Goal: Transaction & Acquisition: Purchase product/service

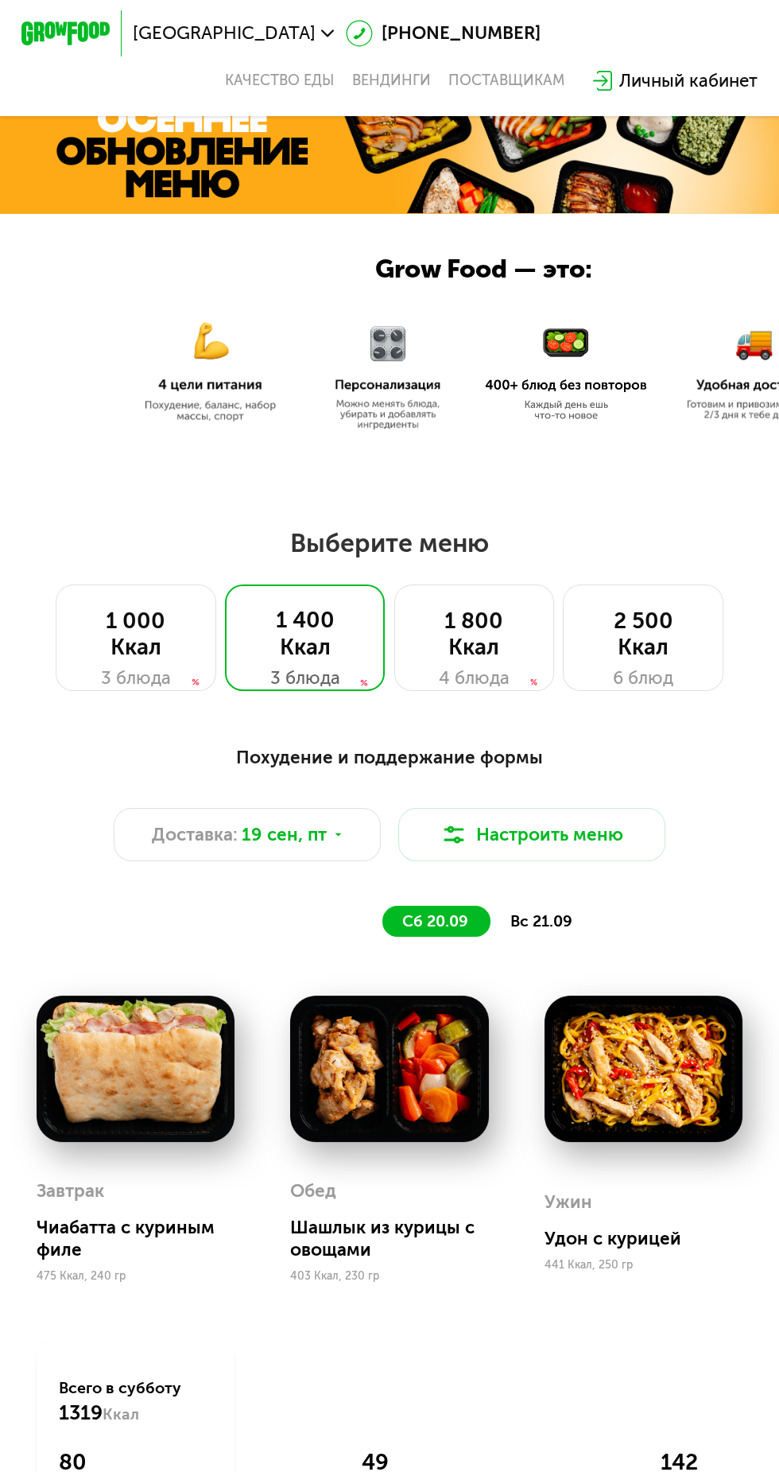
scroll to position [324, 0]
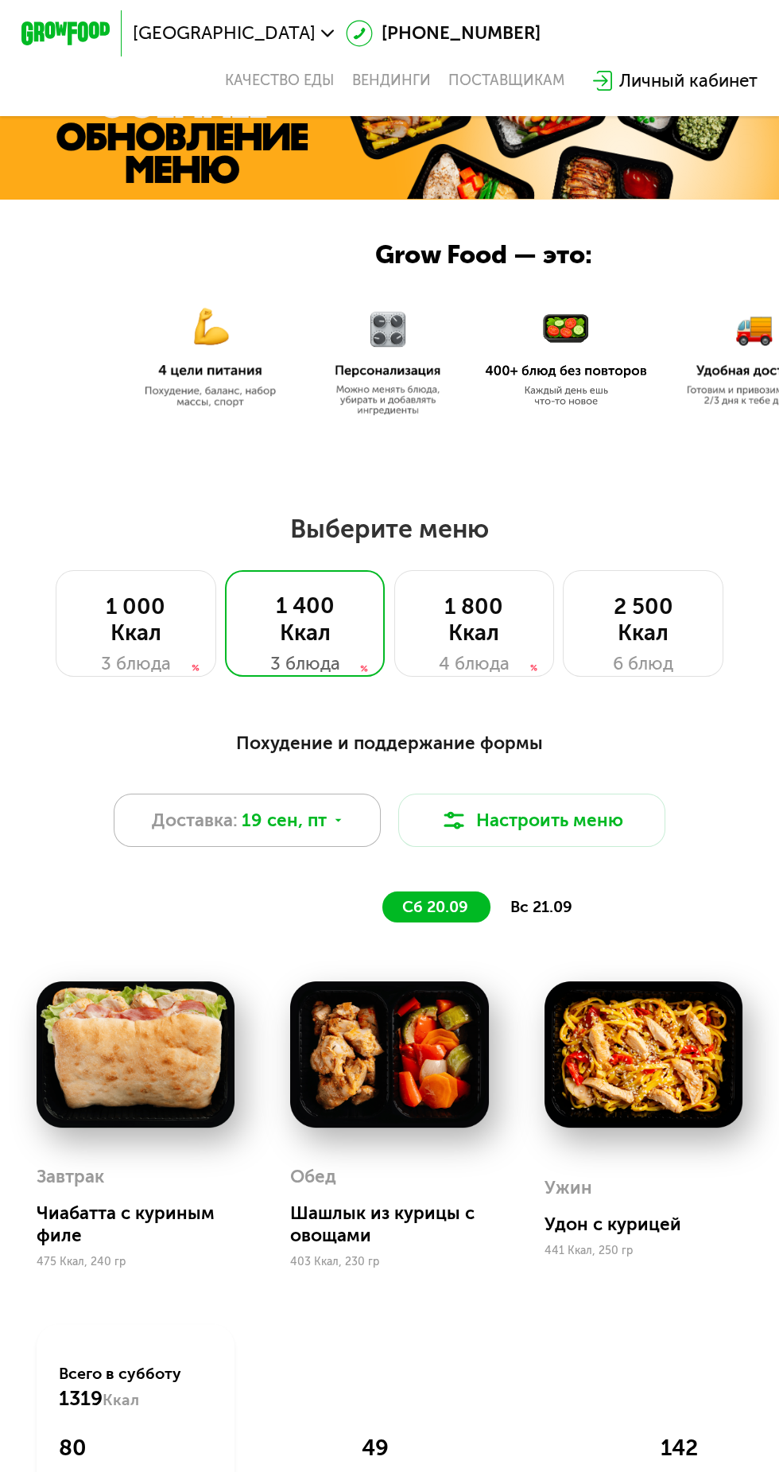
click at [338, 818] on use at bounding box center [338, 819] width 6 height 3
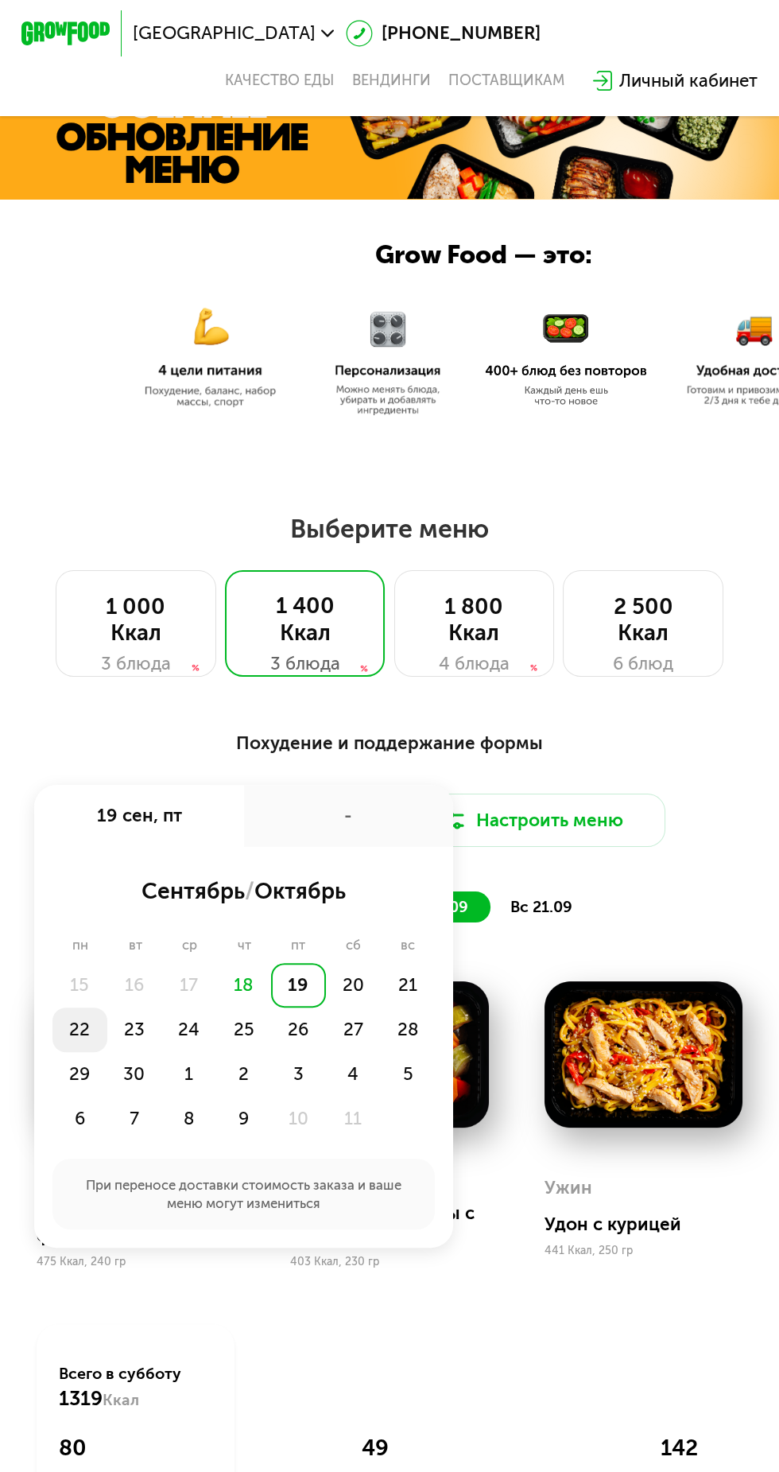
click at [79, 1027] on div "22" at bounding box center [79, 1030] width 55 height 45
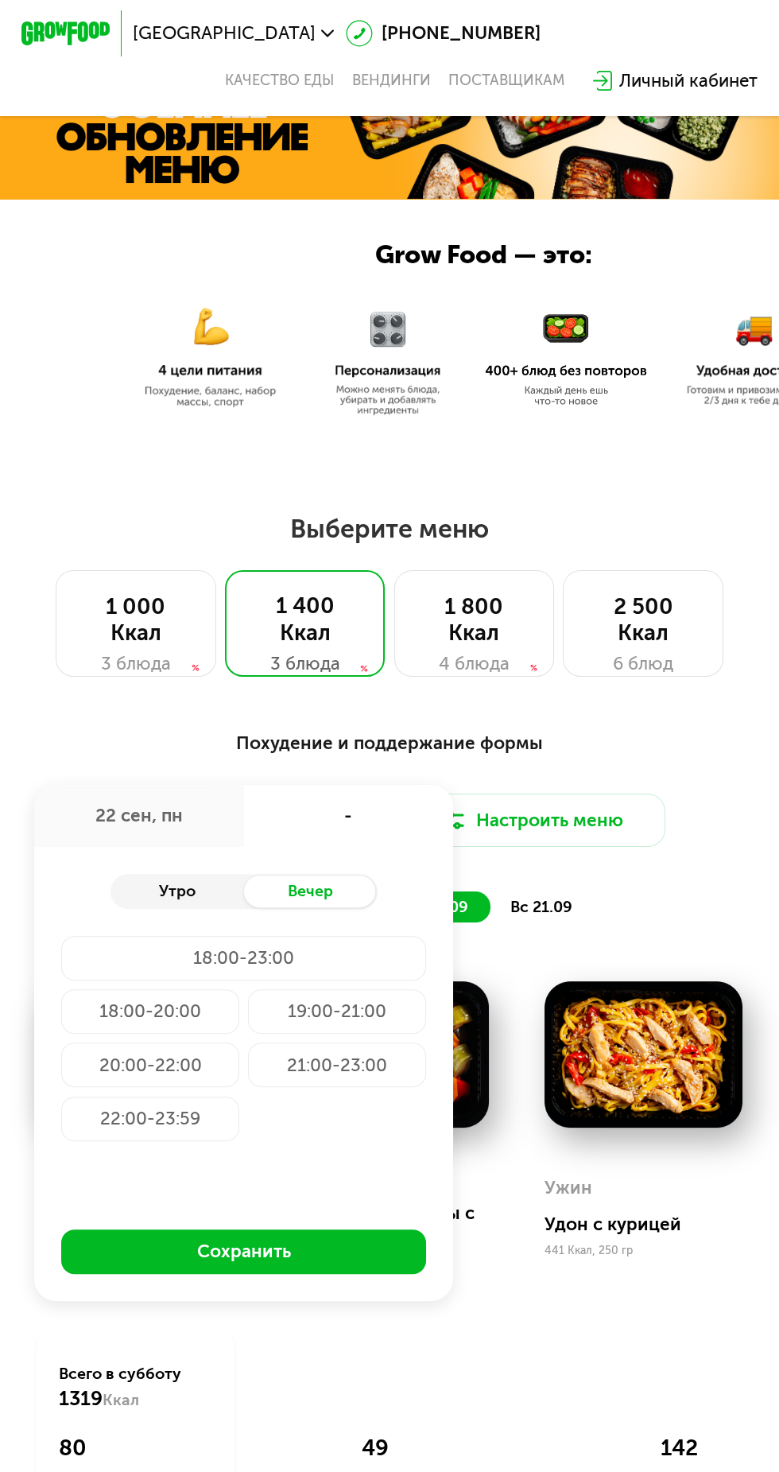
click at [216, 895] on div "Утро" at bounding box center [178, 891] width 134 height 31
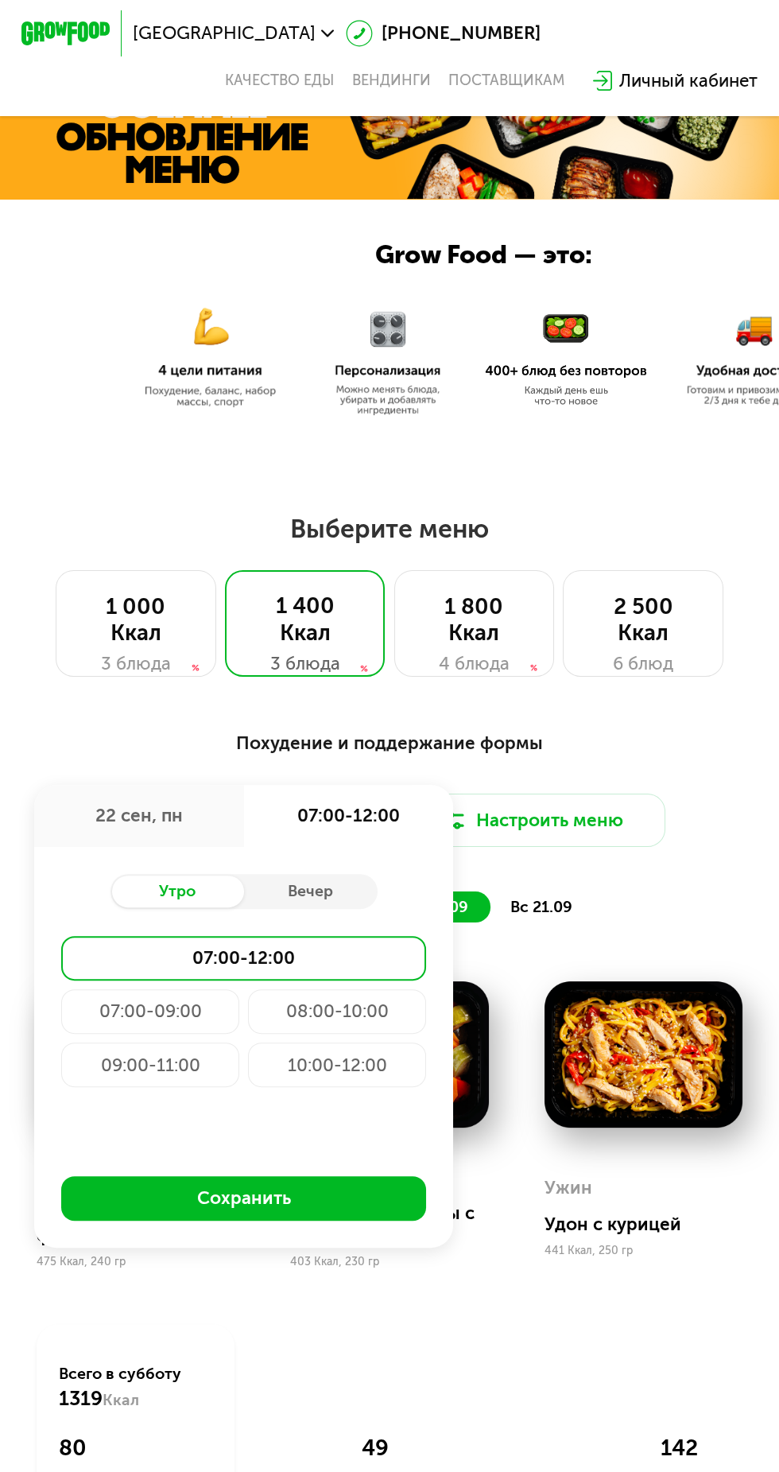
click at [196, 1000] on div "07:00-09:00" at bounding box center [150, 1011] width 178 height 45
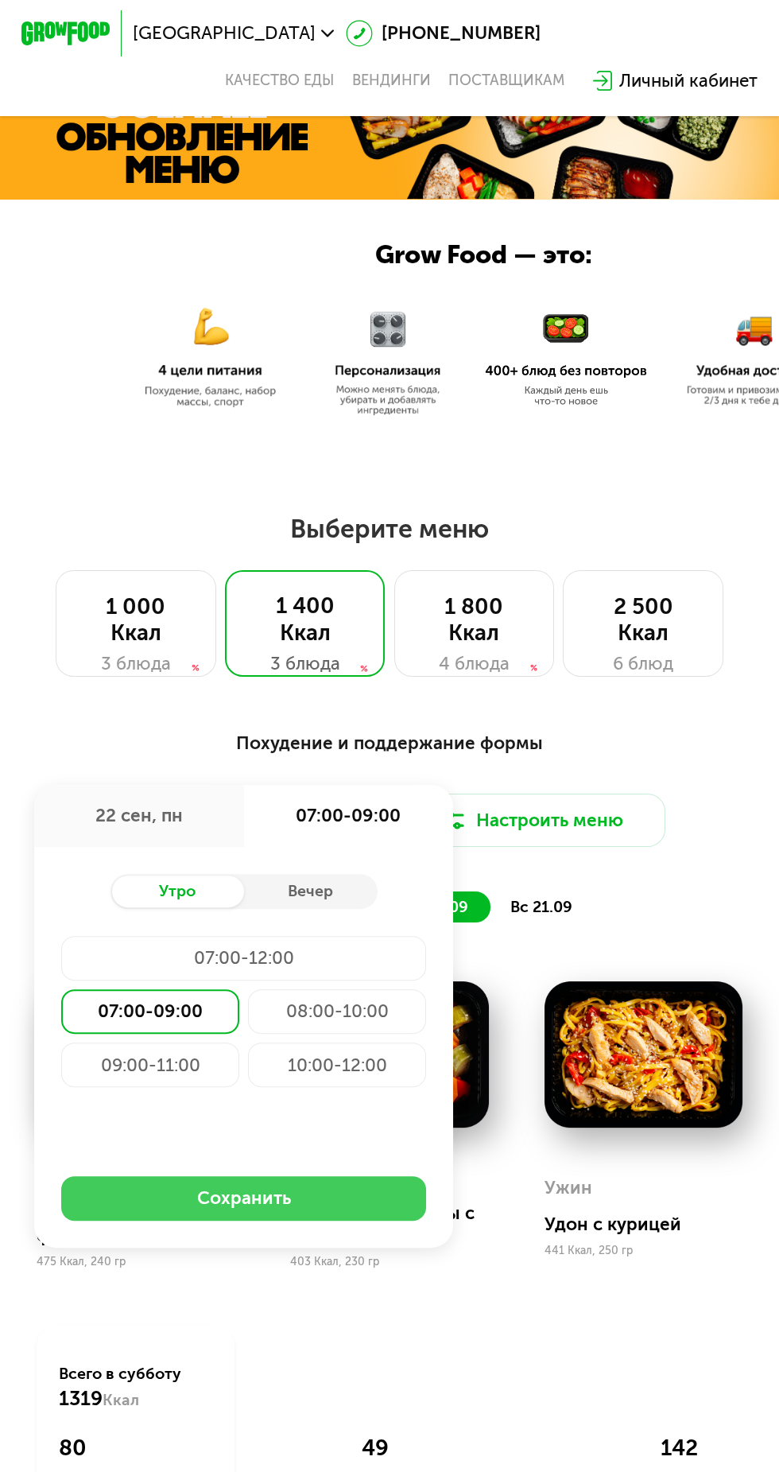
click at [340, 1202] on button "Сохранить" at bounding box center [243, 1198] width 365 height 45
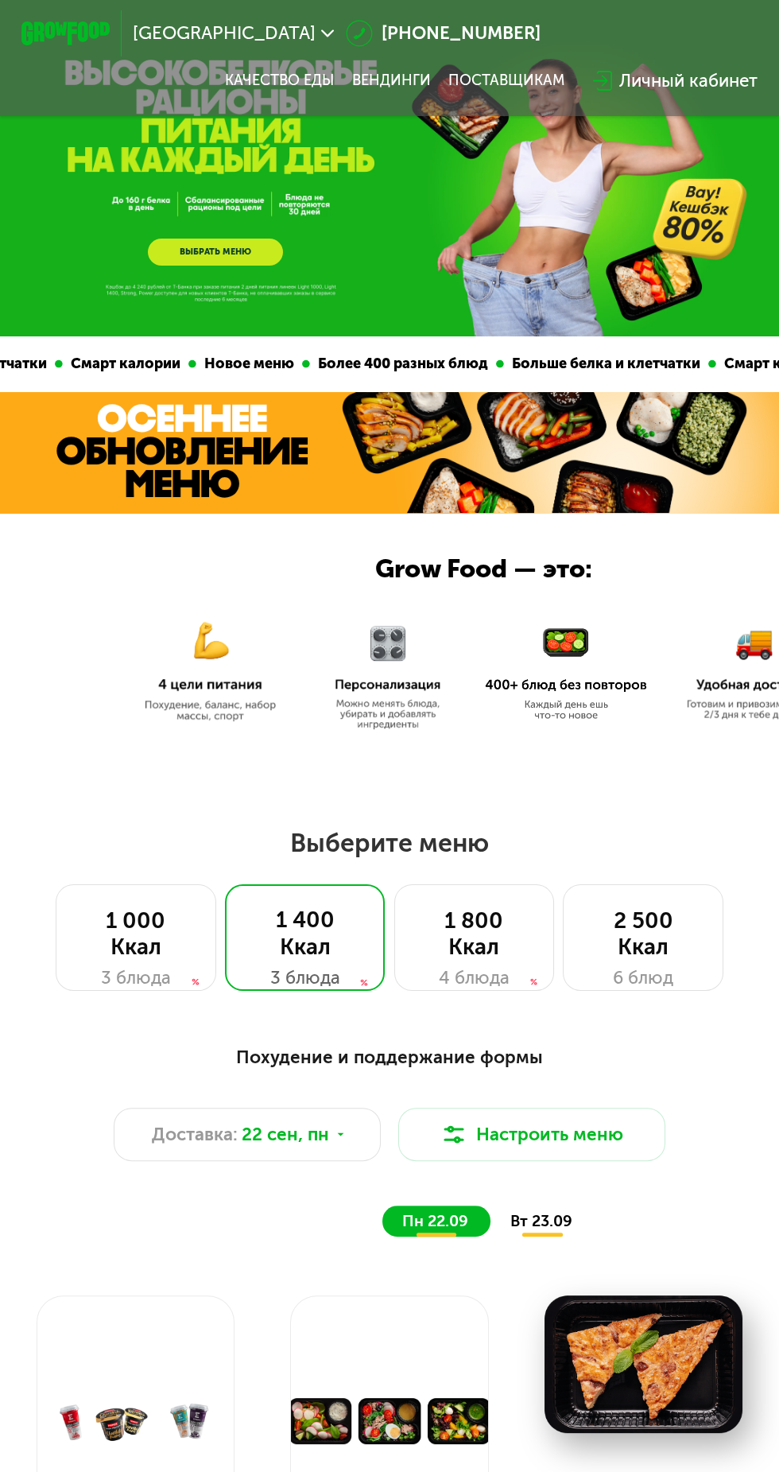
scroll to position [0, 0]
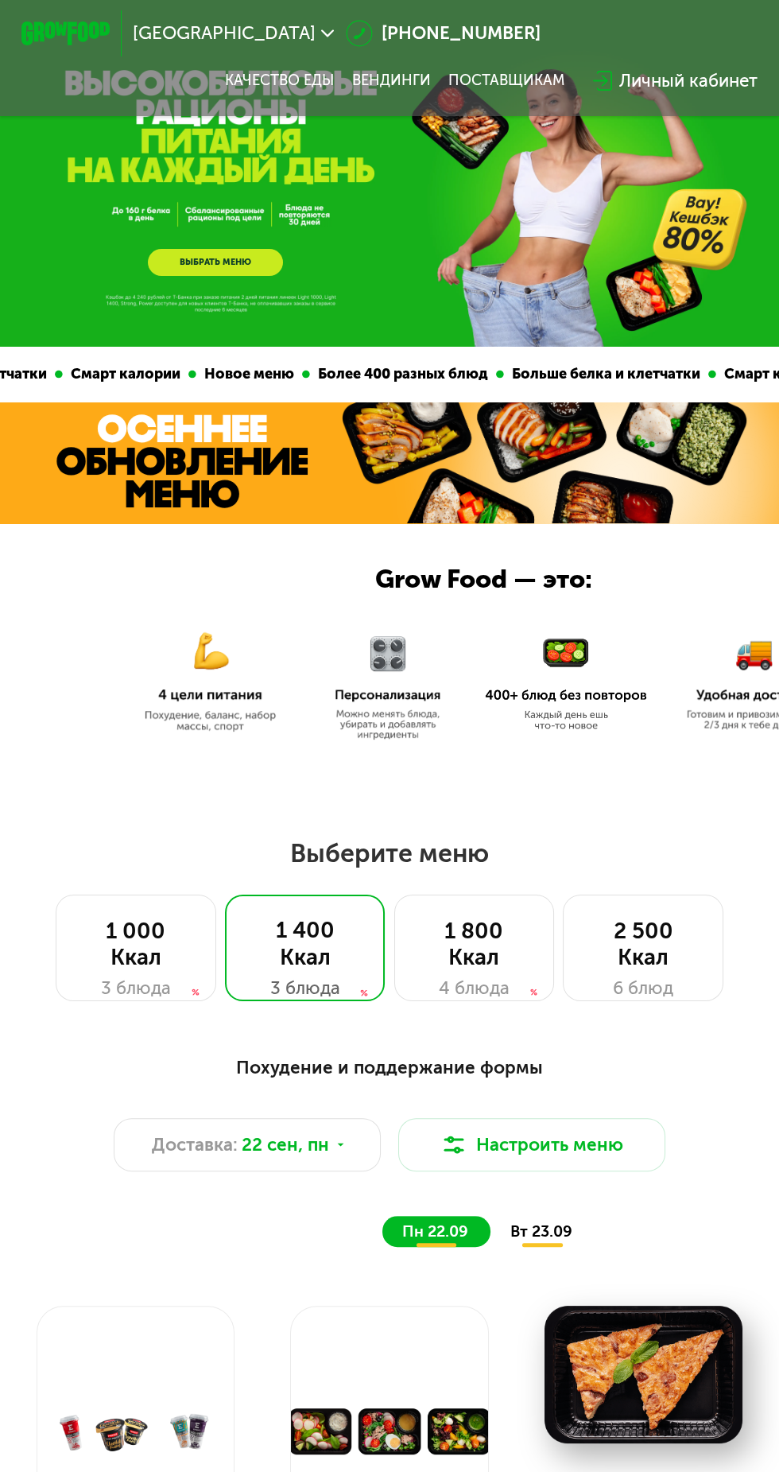
click at [50, 32] on img at bounding box center [65, 32] width 88 height 23
click at [185, 249] on link "ВЫБРАТЬ МЕНЮ" at bounding box center [215, 262] width 134 height 27
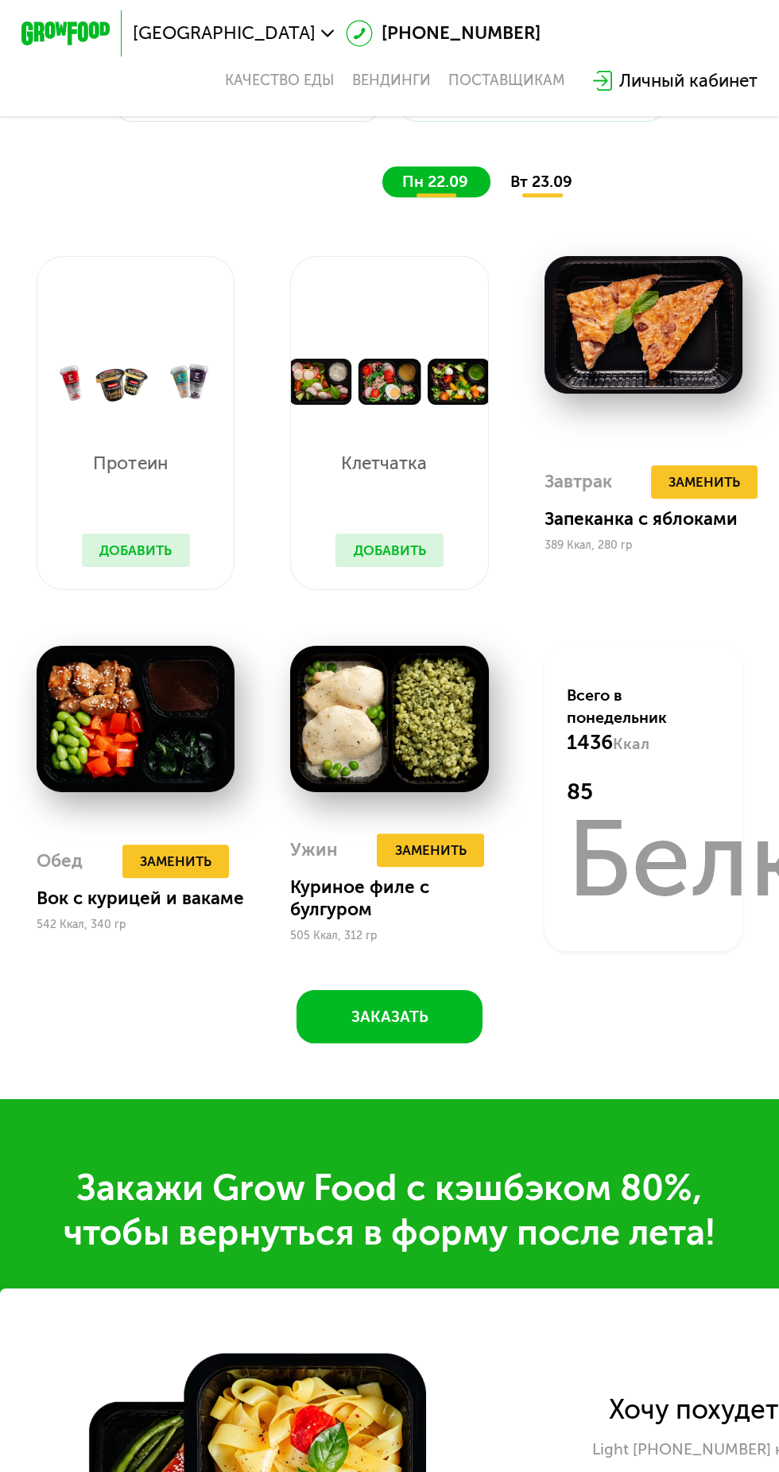
scroll to position [1048, 0]
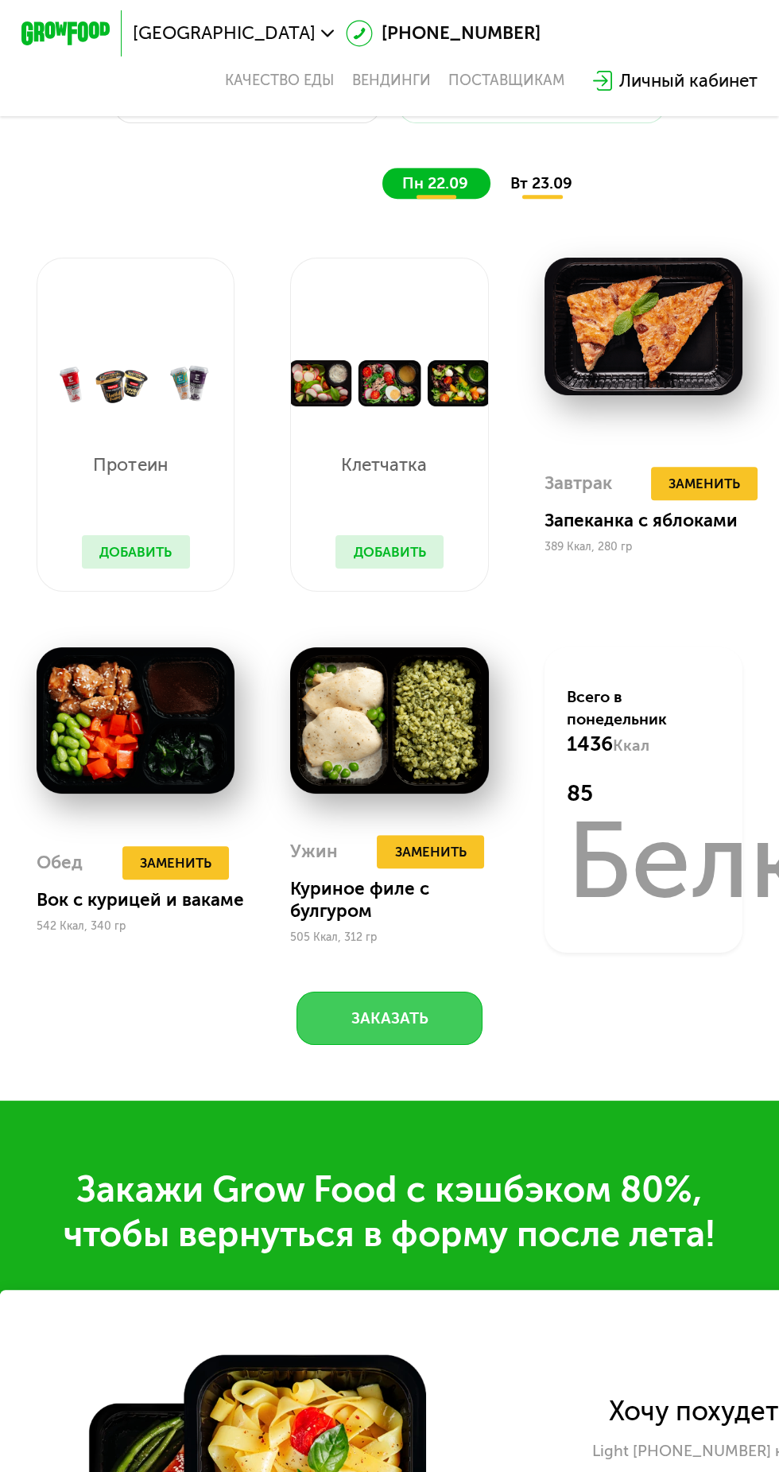
click at [447, 1012] on button "Заказать" at bounding box center [389, 1018] width 185 height 53
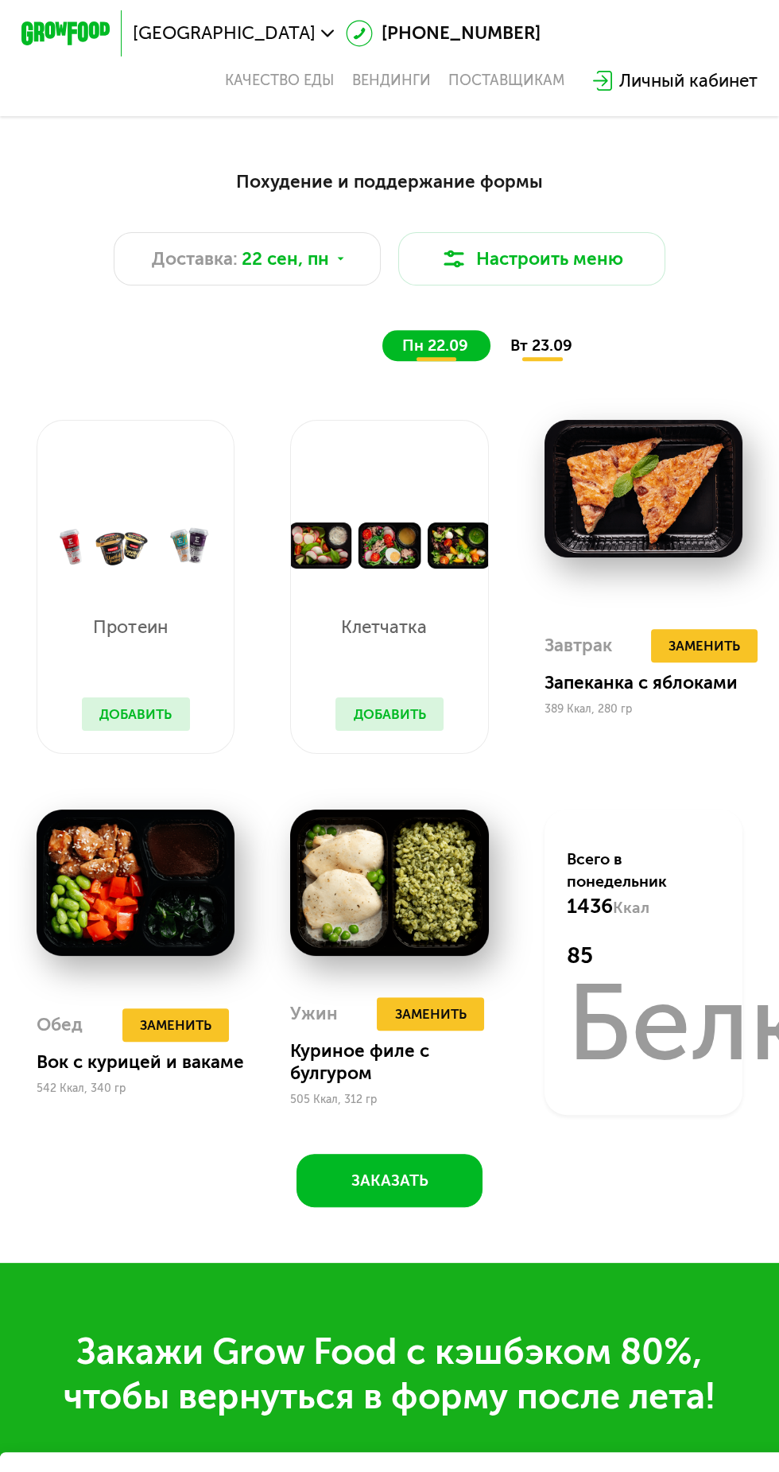
scroll to position [896, 0]
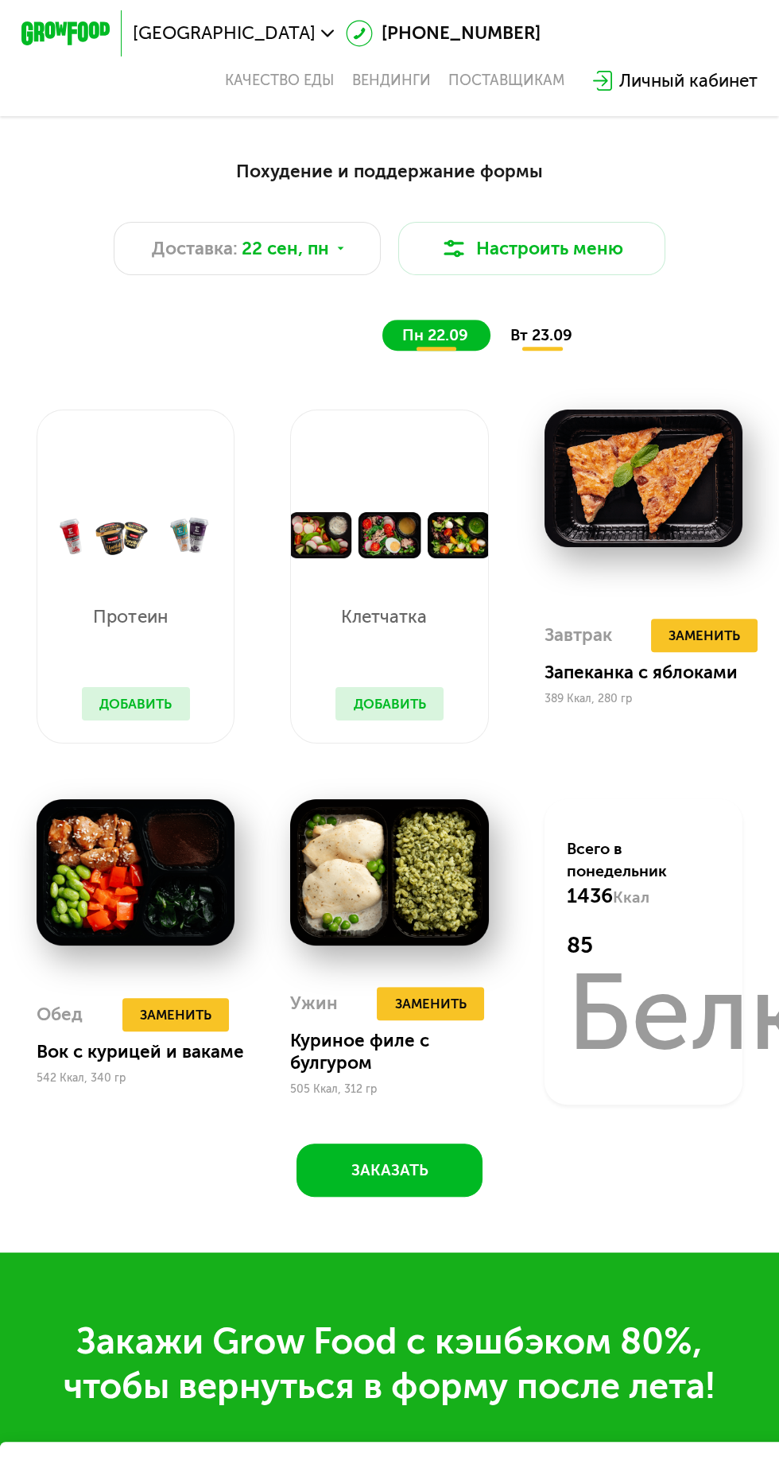
click at [568, 331] on span "вт 23.09" at bounding box center [542, 335] width 62 height 18
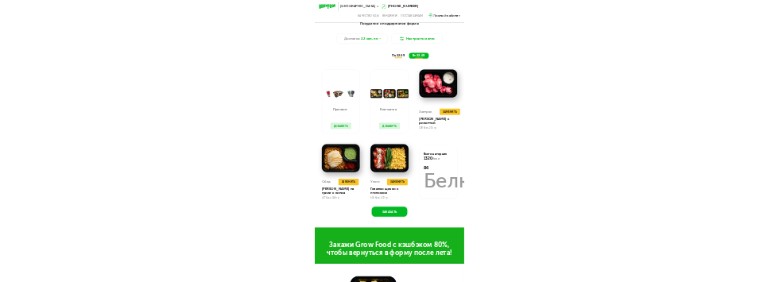
scroll to position [936, 0]
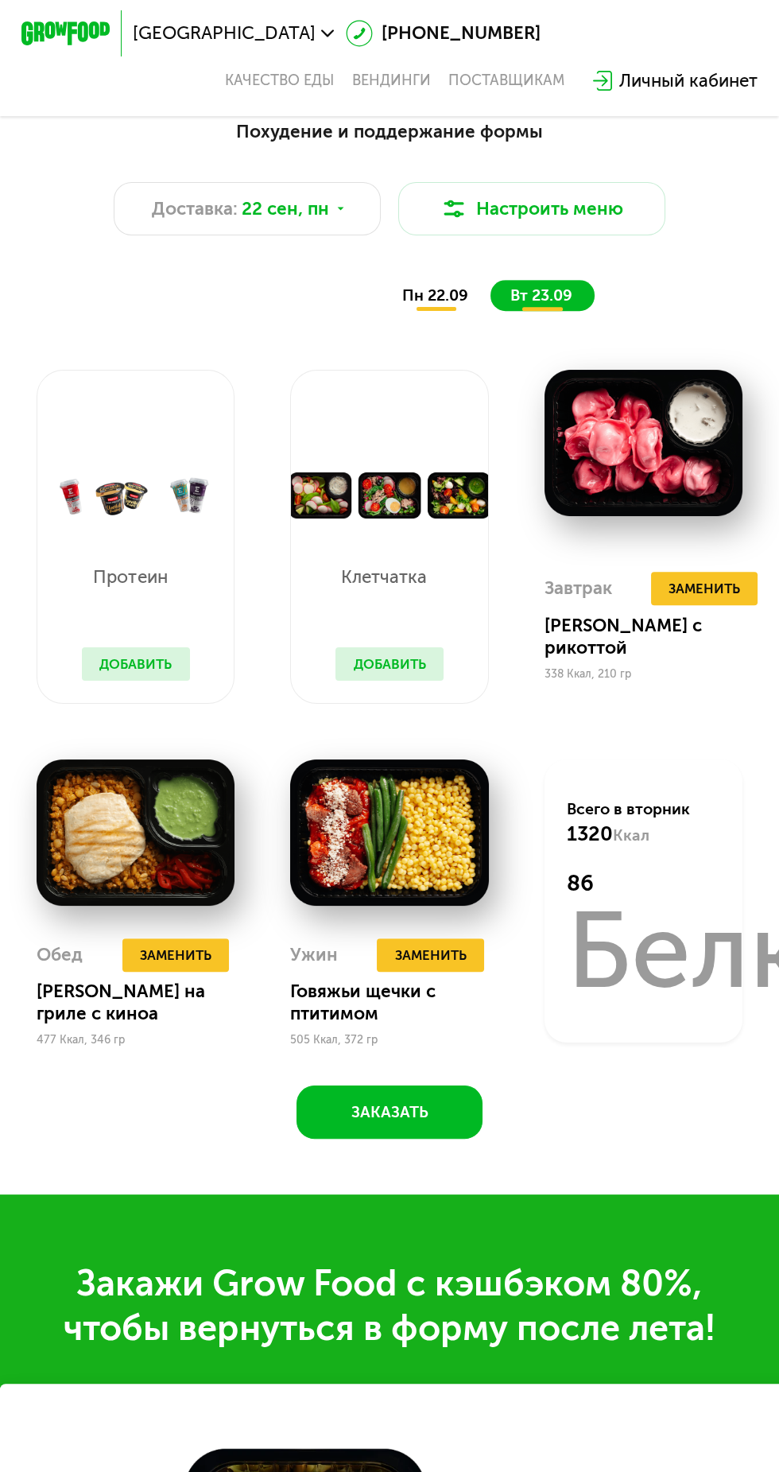
click at [433, 293] on span "пн 22.09" at bounding box center [435, 295] width 66 height 18
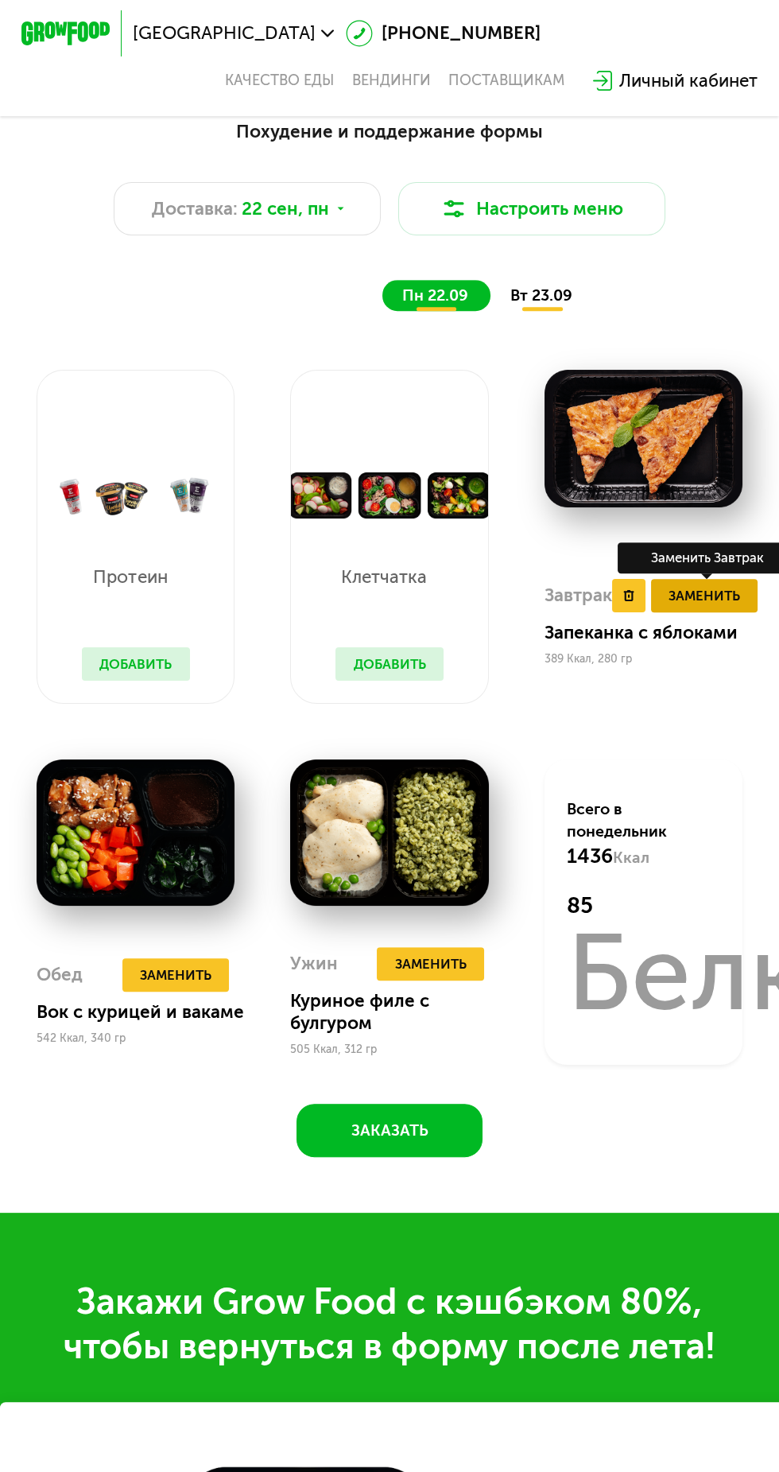
click at [732, 592] on span "Заменить" at bounding box center [705, 595] width 72 height 22
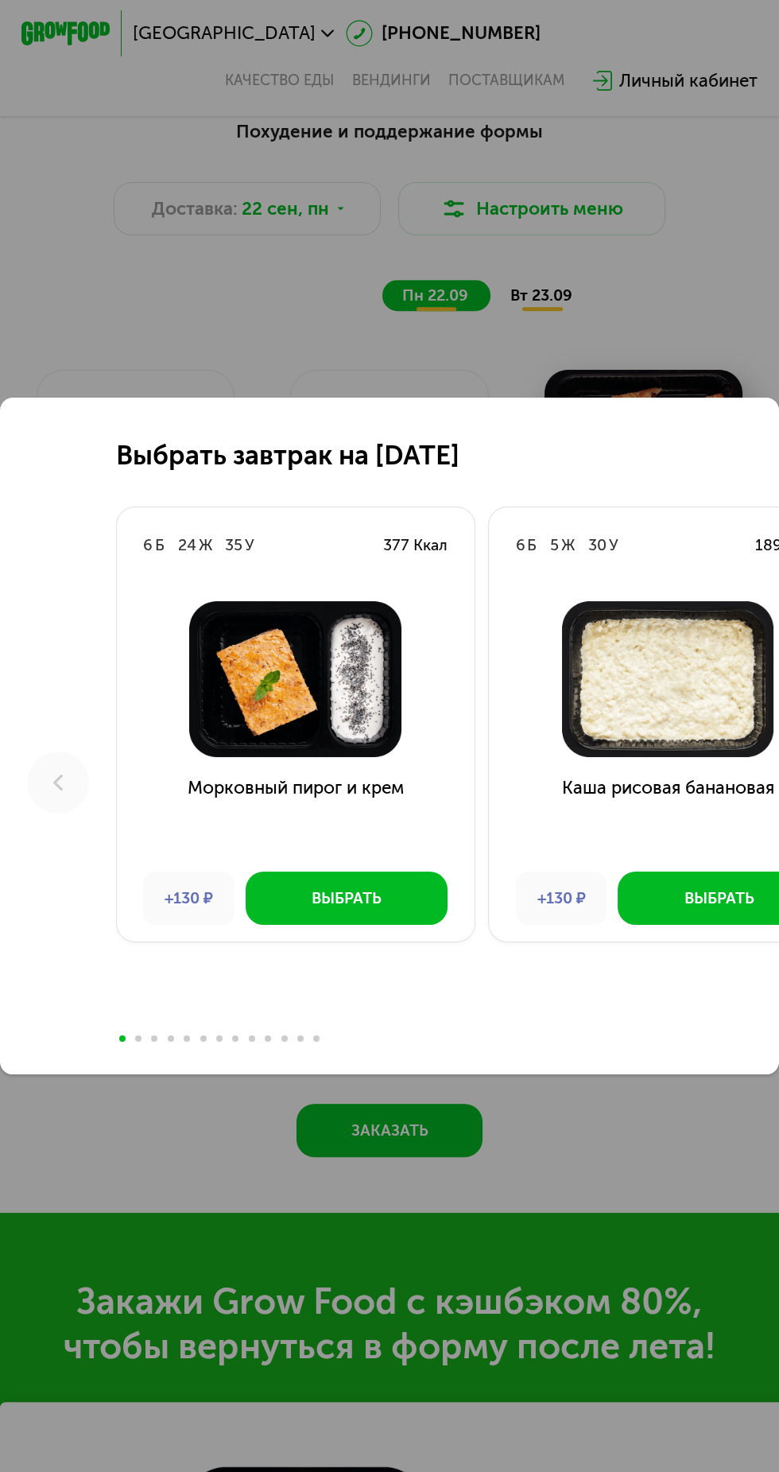
click at [735, 610] on img at bounding box center [668, 679] width 323 height 156
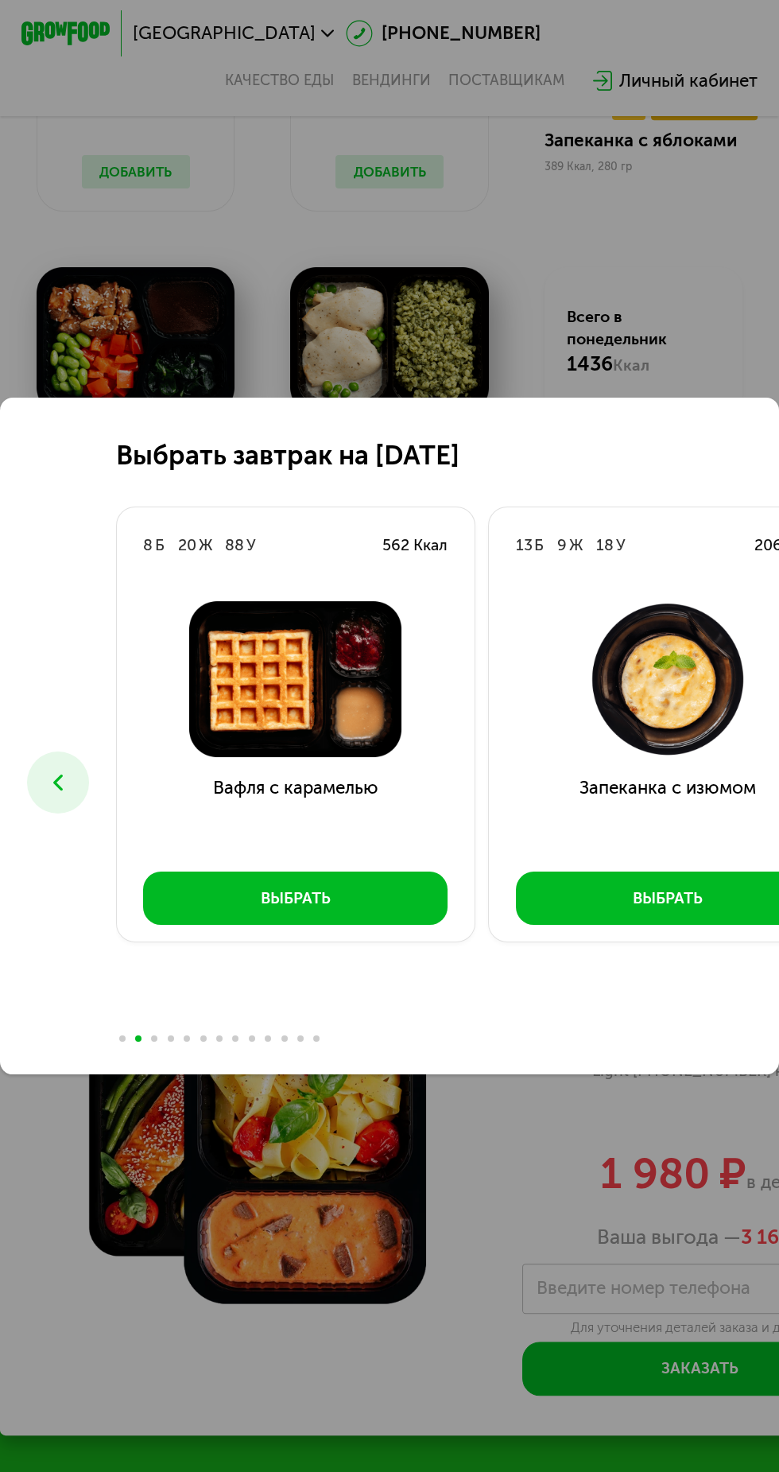
scroll to position [0, 0]
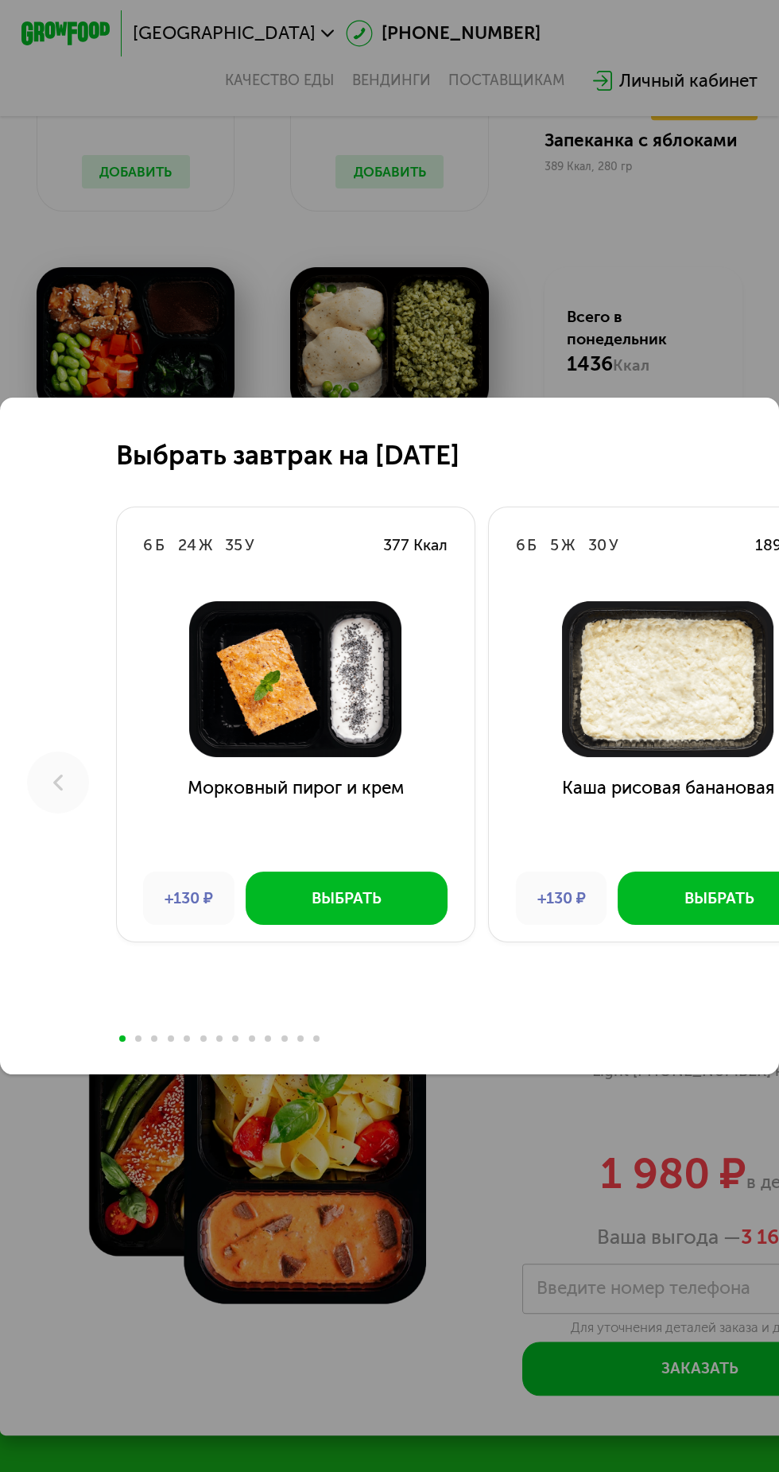
click at [132, 261] on div "Выбрать завтрак на [DATE] 6 Б 24 Ж 35 У 377 Ккал Морковный пирог и крем +130 ₽ …" at bounding box center [389, 736] width 779 height 1472
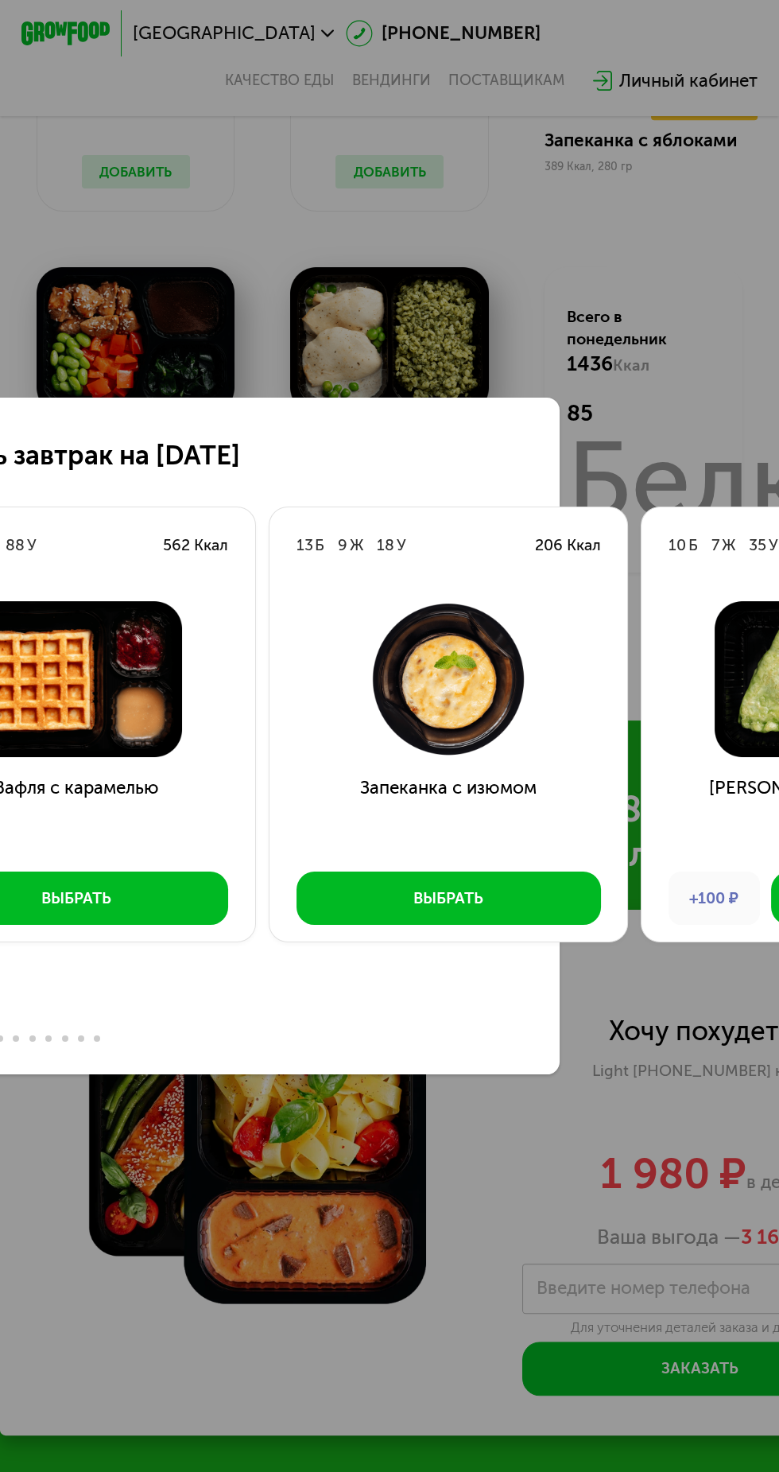
scroll to position [0, 230]
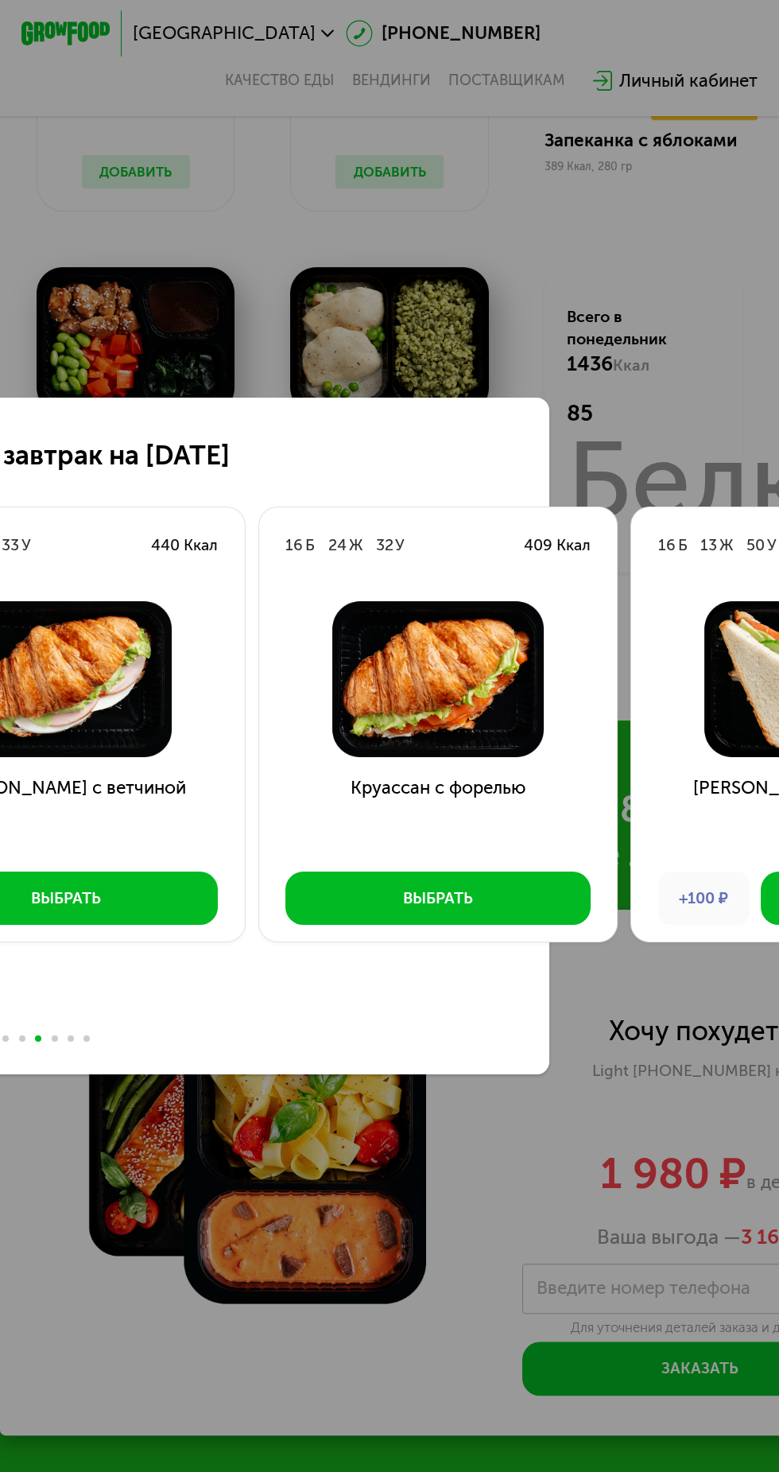
click at [664, 350] on div "Выбрать завтрак на [DATE] 6 Б 24 Ж 35 У 377 Ккал Морковный пирог и крем +130 ₽ …" at bounding box center [389, 736] width 779 height 1472
click at [703, 1109] on div "Выбрать завтрак на [DATE] 6 Б 24 Ж 35 У 377 Ккал Морковный пирог и крем +130 ₽ …" at bounding box center [389, 736] width 779 height 1472
click at [114, 341] on div "Выбрать завтрак на [DATE] 6 Б 24 Ж 35 У 377 Ккал Морковный пирог и крем +130 ₽ …" at bounding box center [389, 736] width 779 height 1472
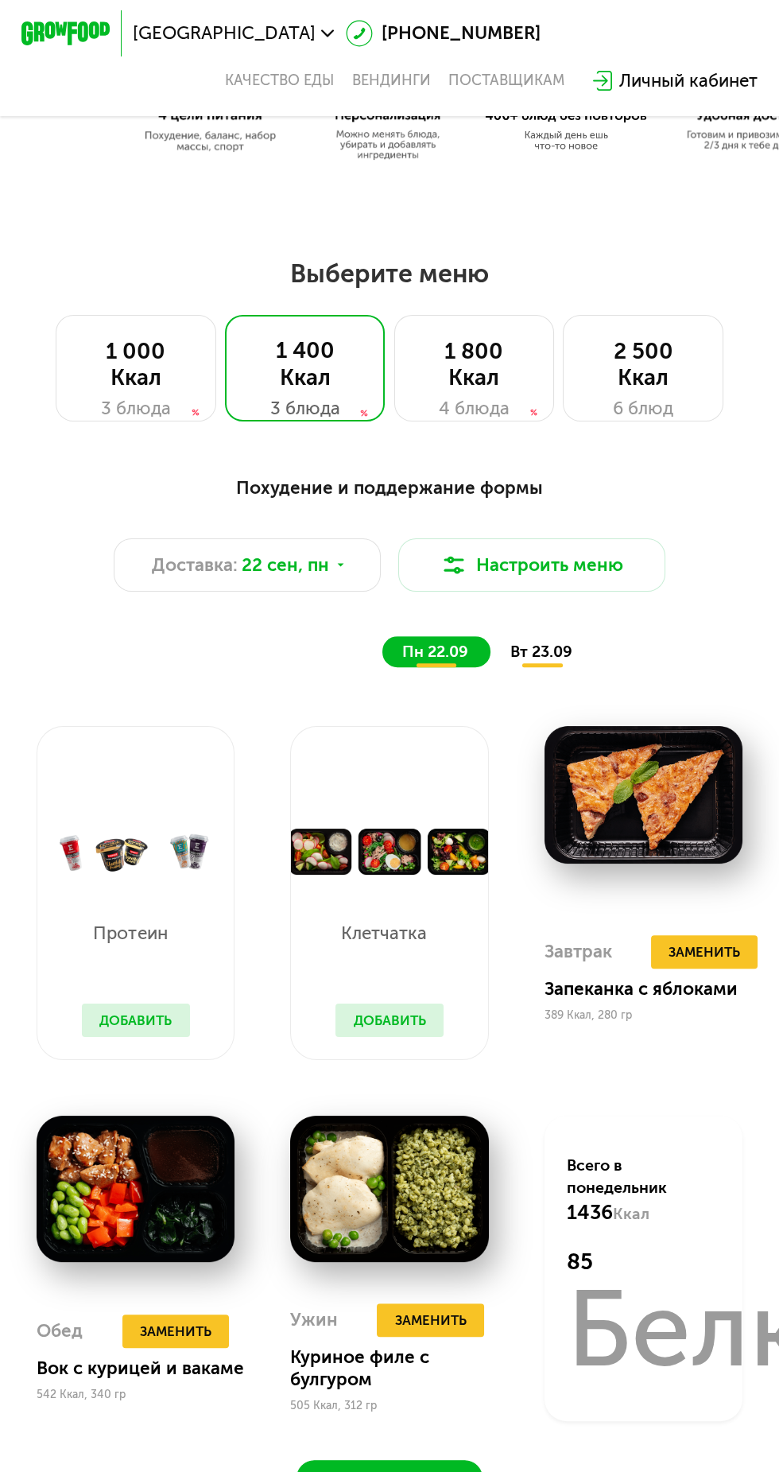
scroll to position [553, 0]
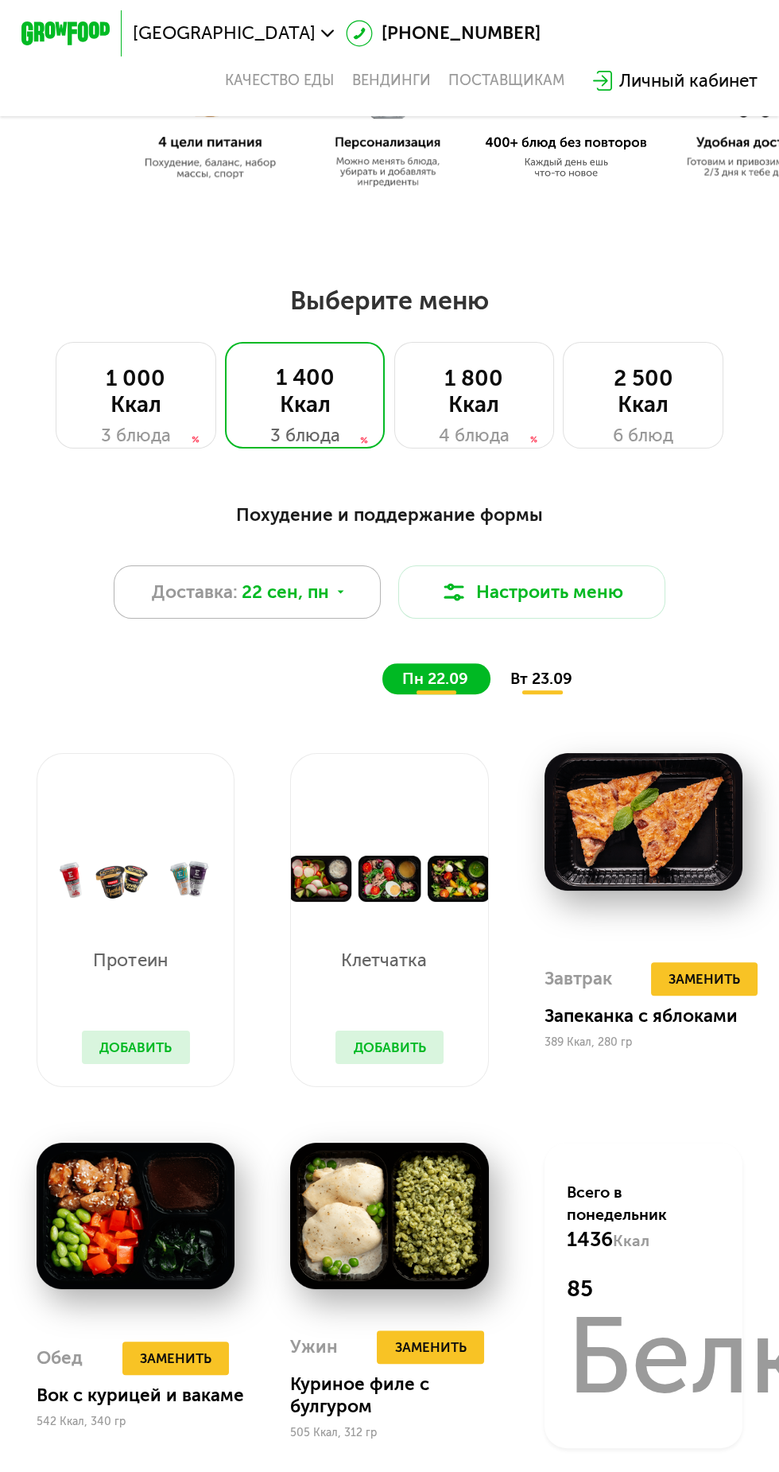
click at [219, 576] on div "Доставка: [DATE]" at bounding box center [247, 591] width 267 height 53
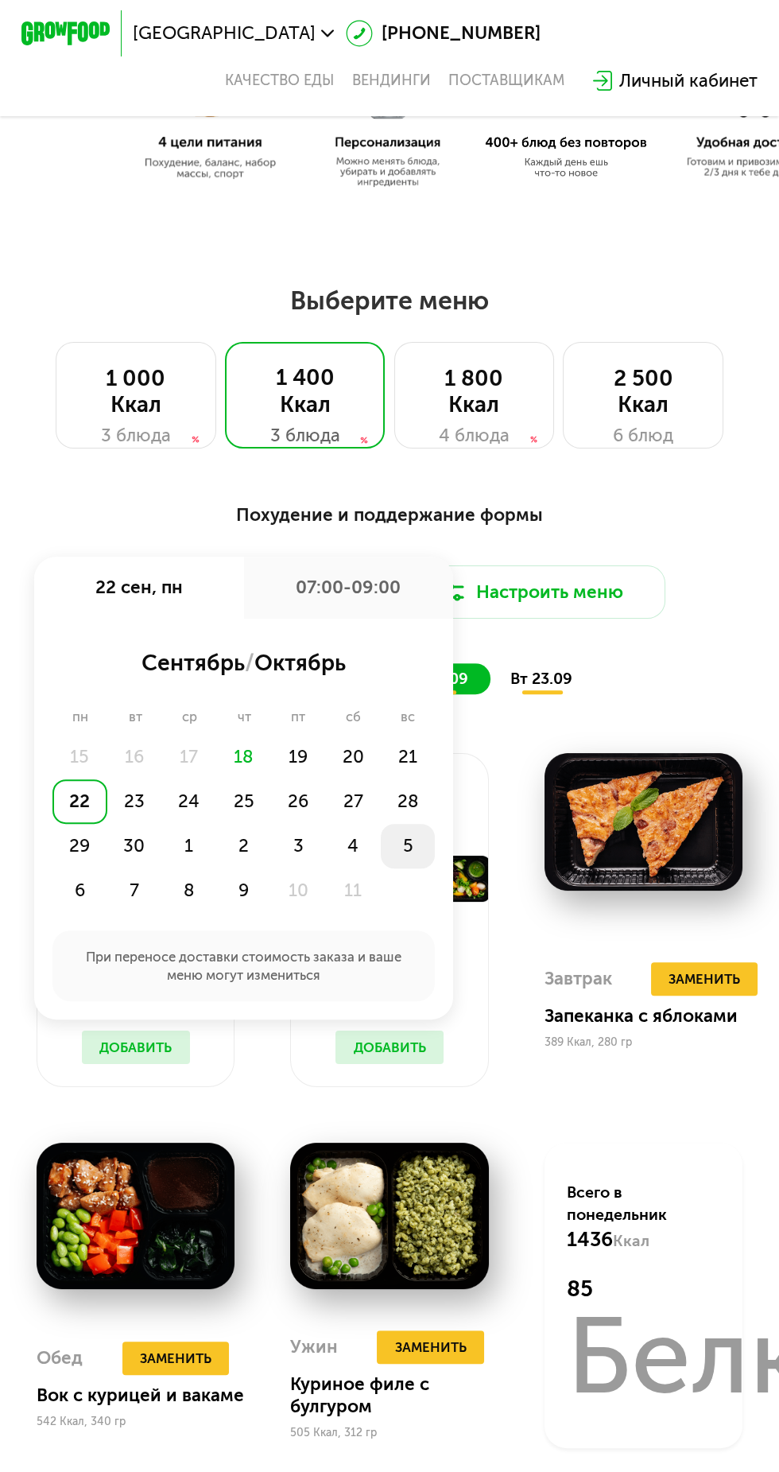
click at [407, 845] on div "5" at bounding box center [408, 846] width 55 height 45
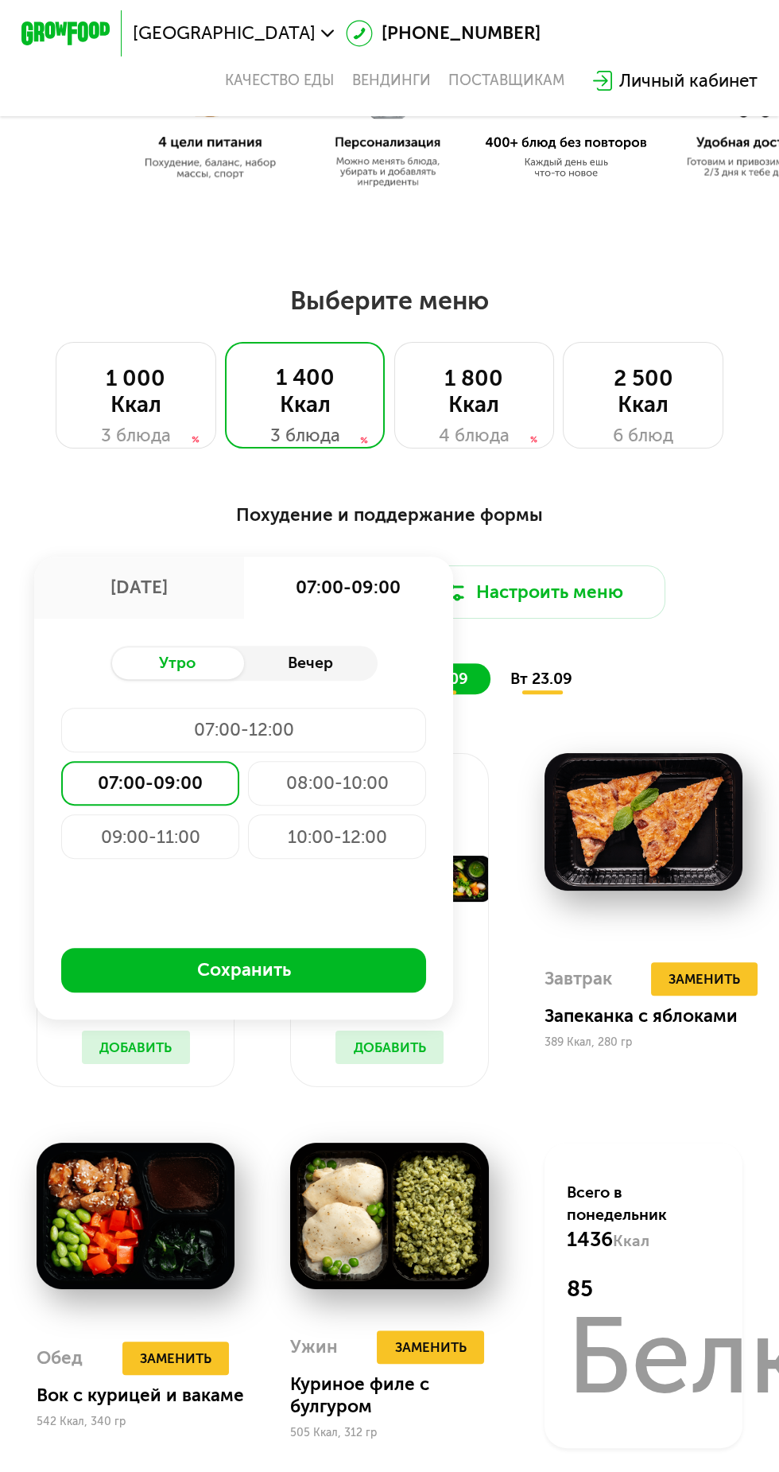
click at [355, 654] on div "Вечер" at bounding box center [311, 662] width 134 height 31
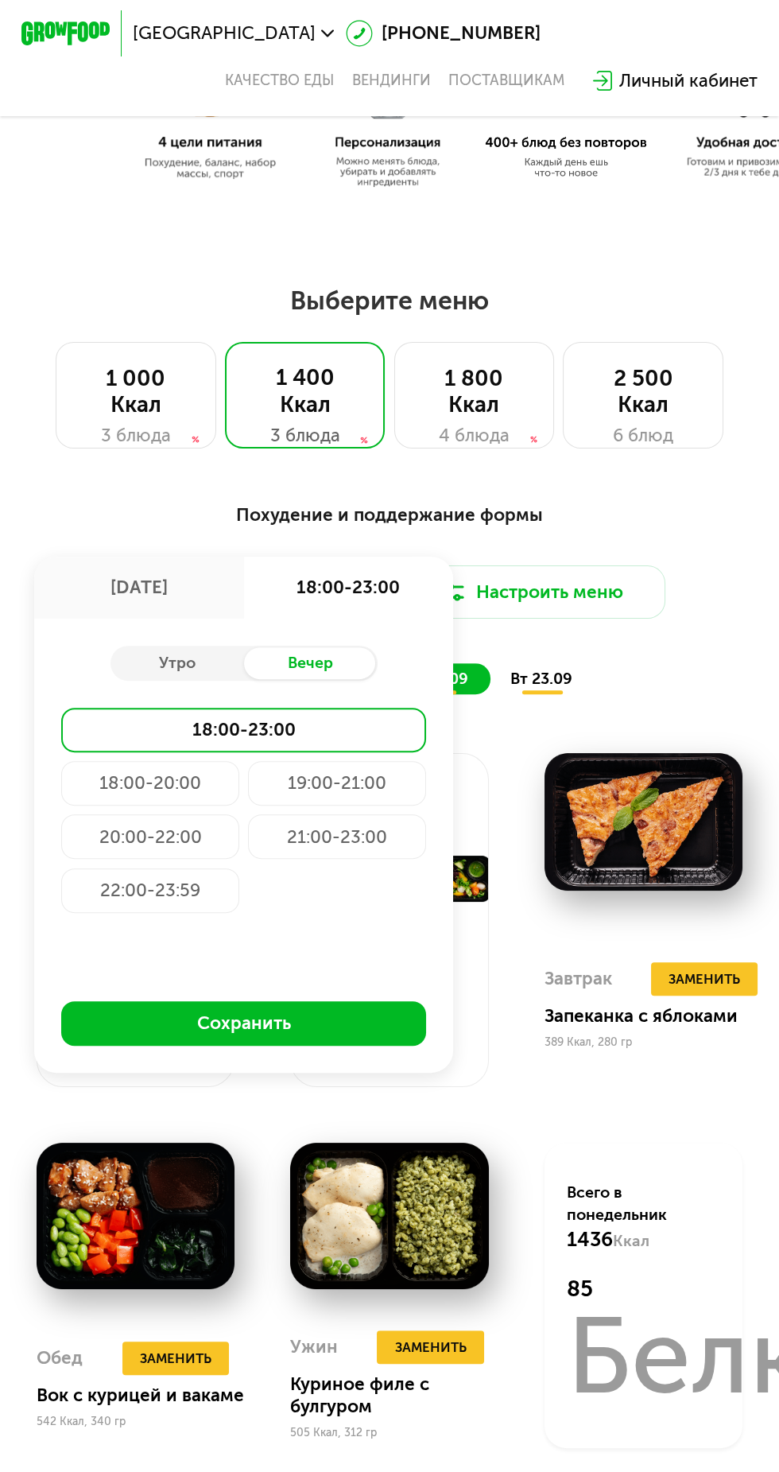
click at [385, 846] on div "21:00-23:00" at bounding box center [337, 836] width 178 height 45
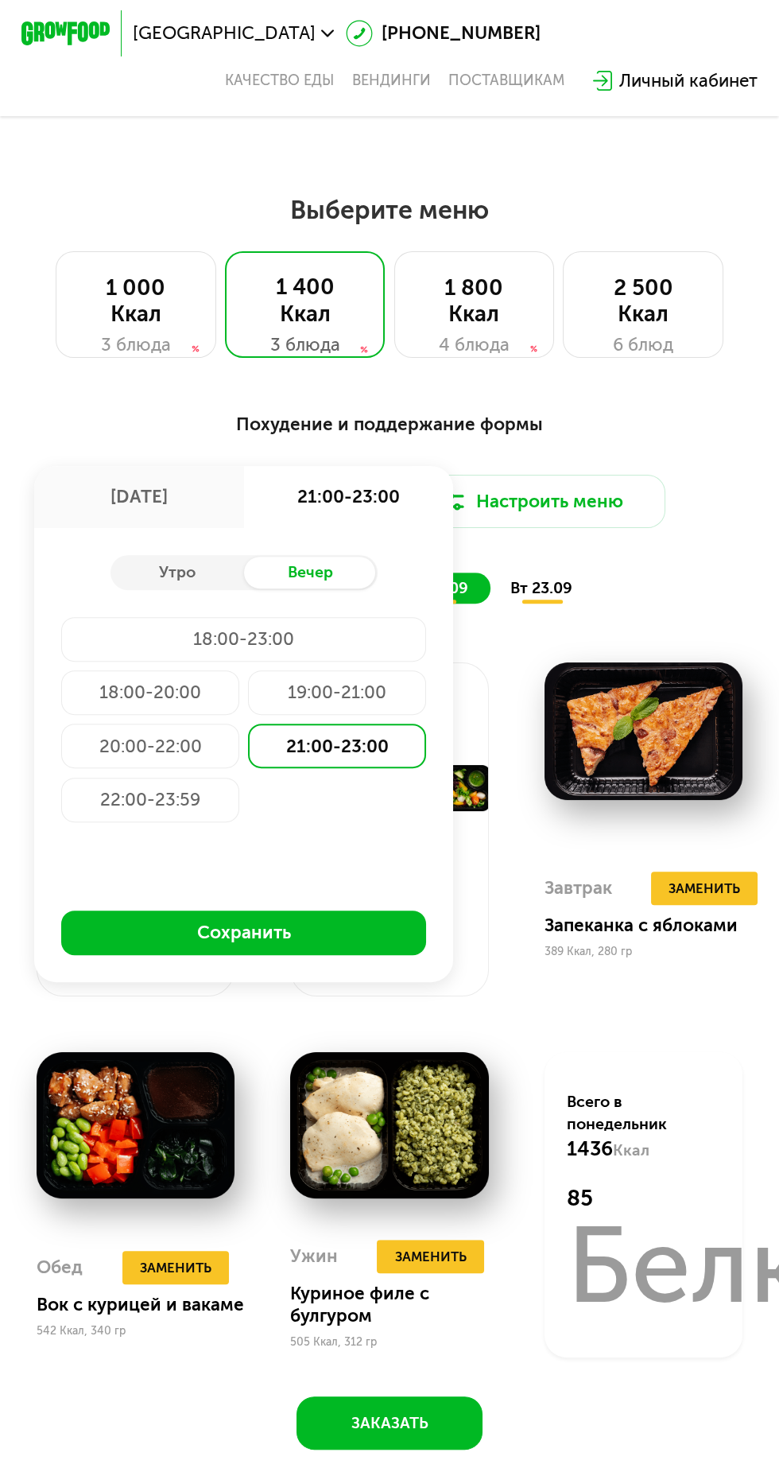
scroll to position [649, 0]
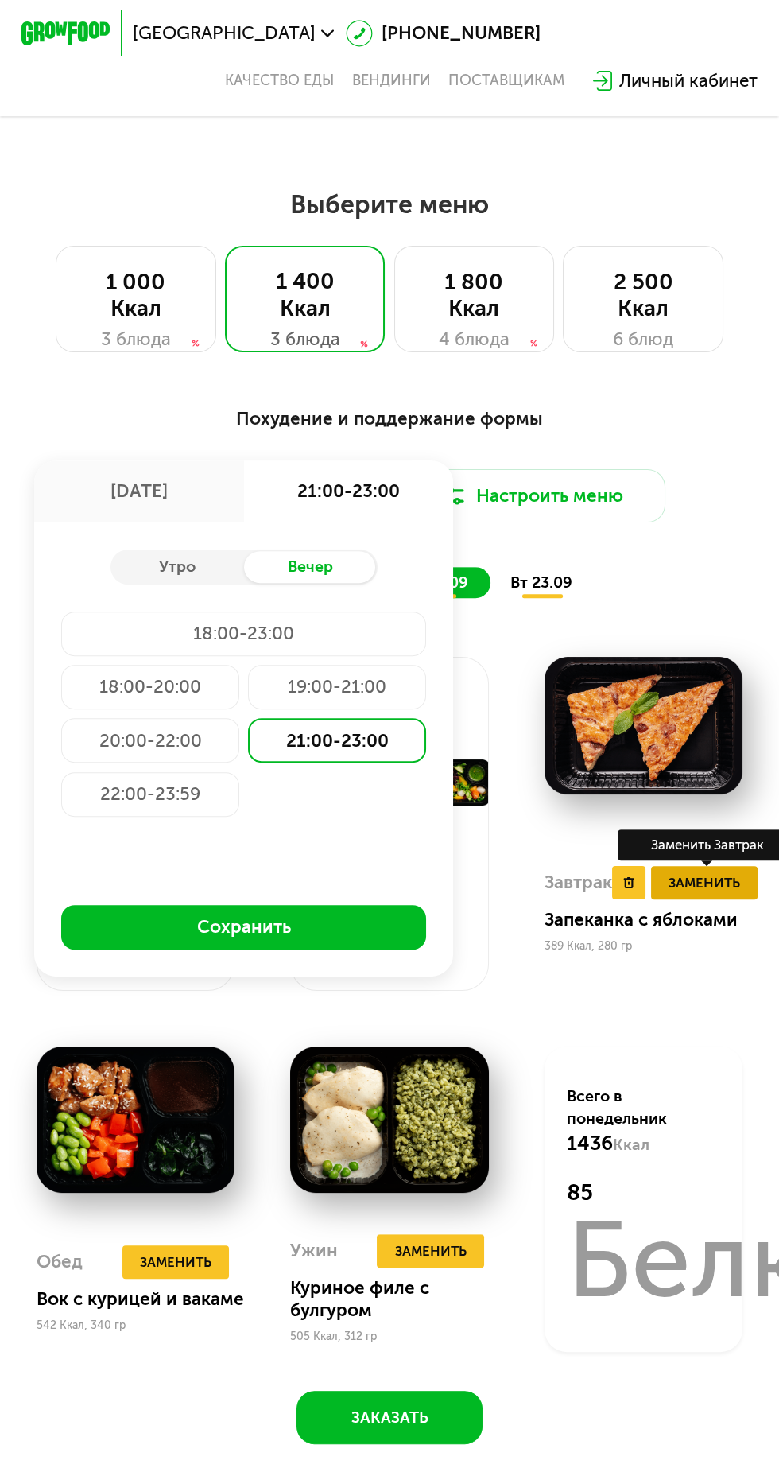
click at [665, 899] on button "Заменить" at bounding box center [704, 882] width 107 height 33
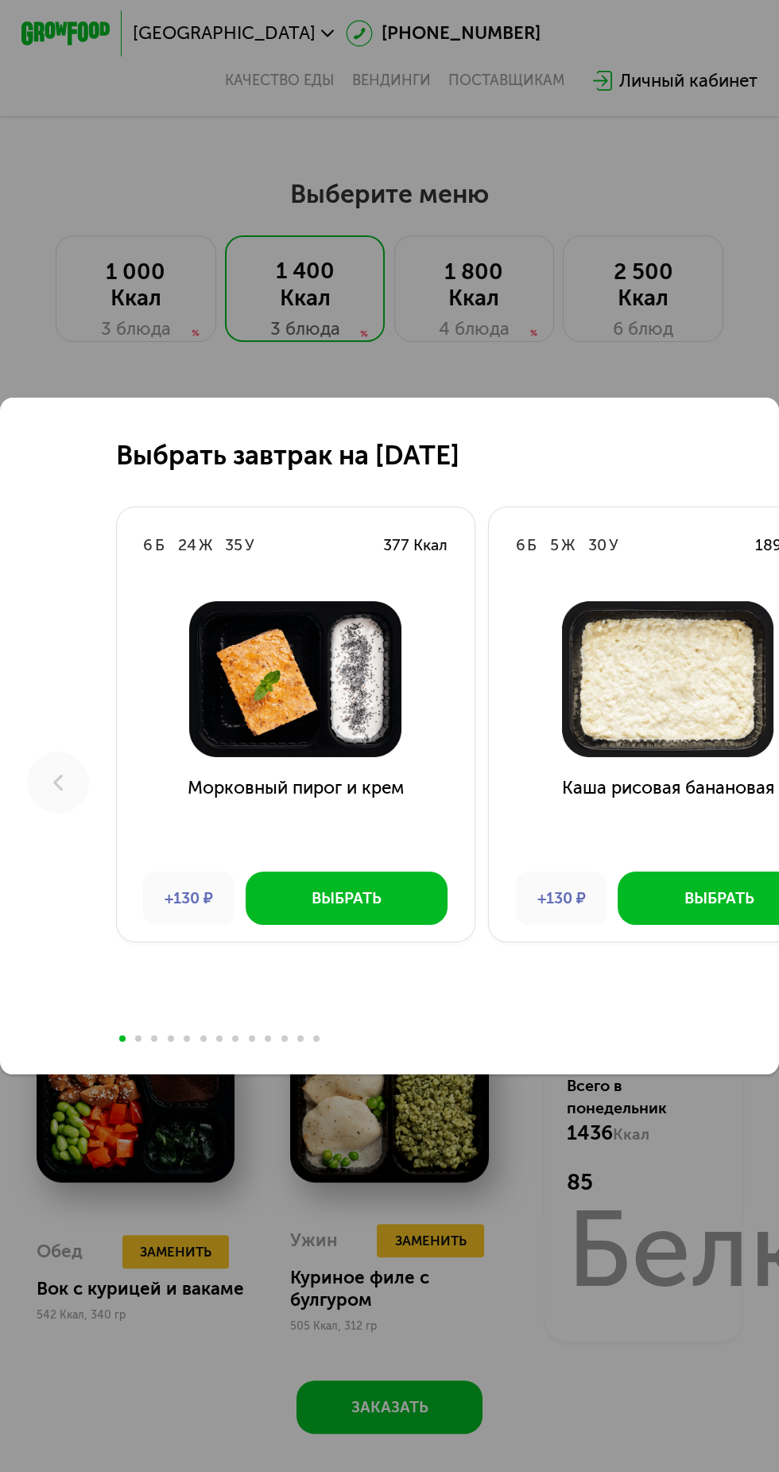
scroll to position [697, 0]
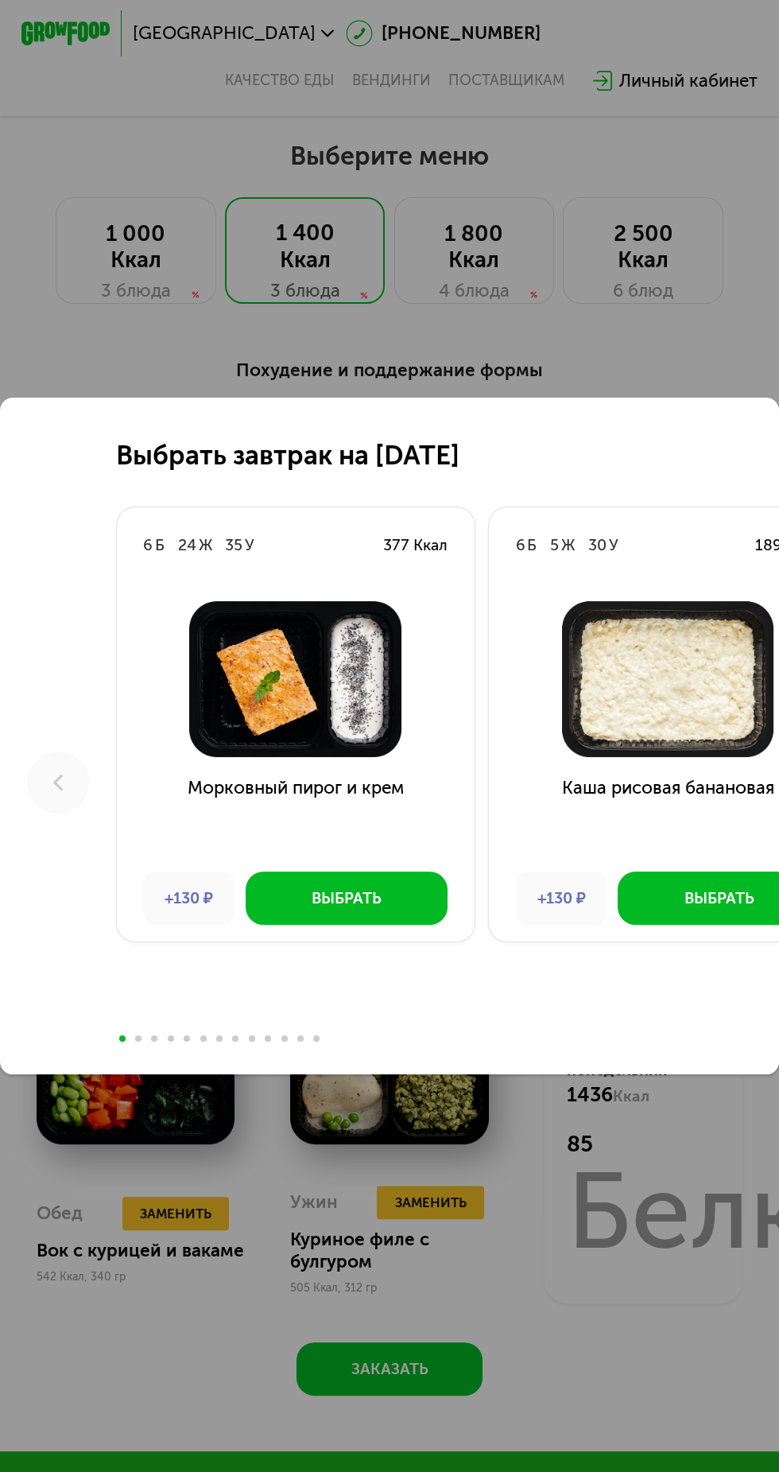
click at [590, 1312] on div "Выбрать завтрак на [DATE] 6 Б 24 Ж 35 У 377 Ккал Морковный пирог и крем +130 ₽ …" at bounding box center [389, 736] width 779 height 1472
